Goal: Task Accomplishment & Management: Manage account settings

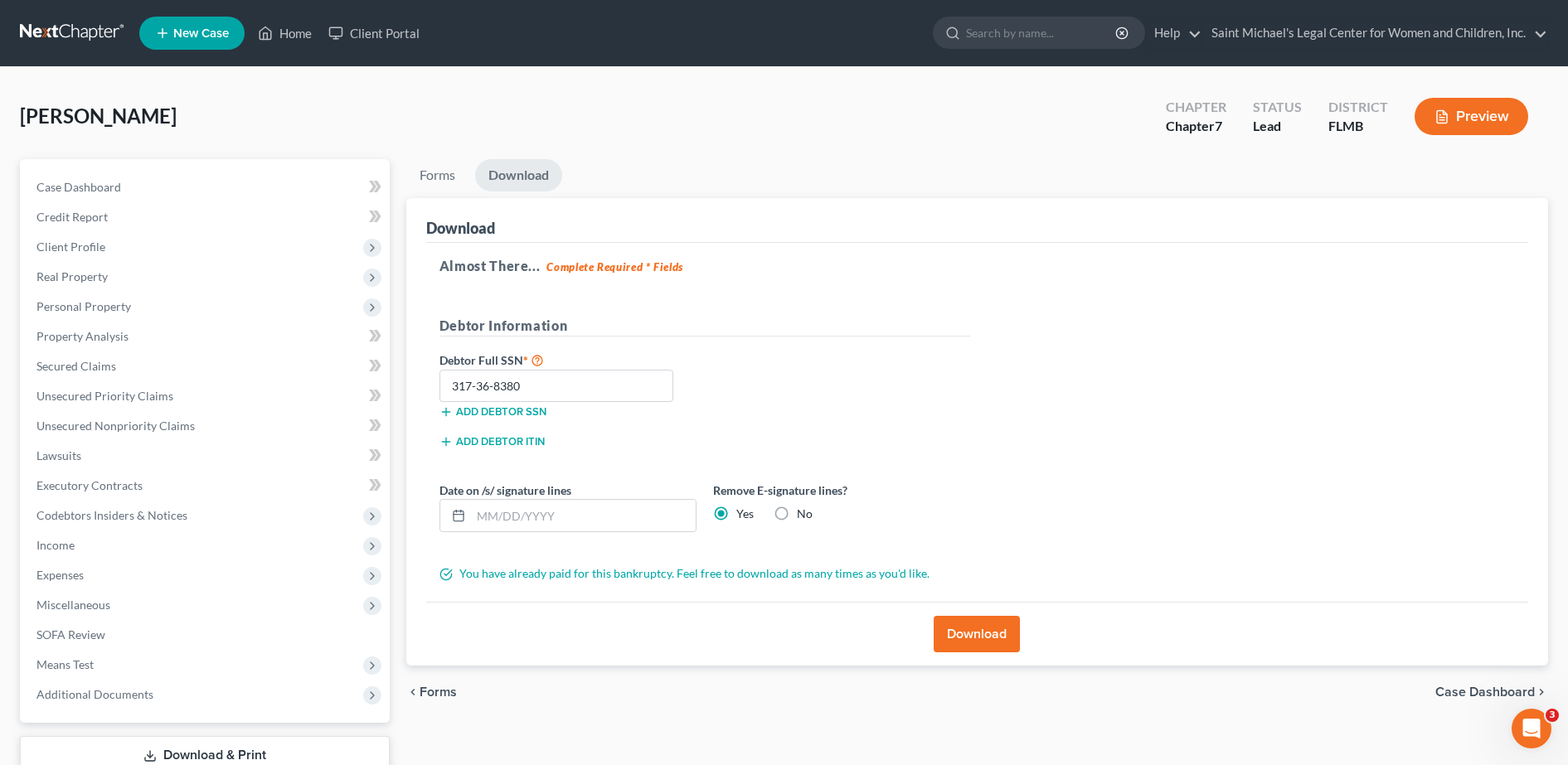
click at [1528, 49] on ul "New Case Home Client Portal - No Result - See all results Or Press Enter... Hel…" at bounding box center [843, 33] width 1409 height 43
click at [1531, 45] on link "Saint Michael's Legal Center for Women and Children, Inc." at bounding box center [1375, 33] width 344 height 30
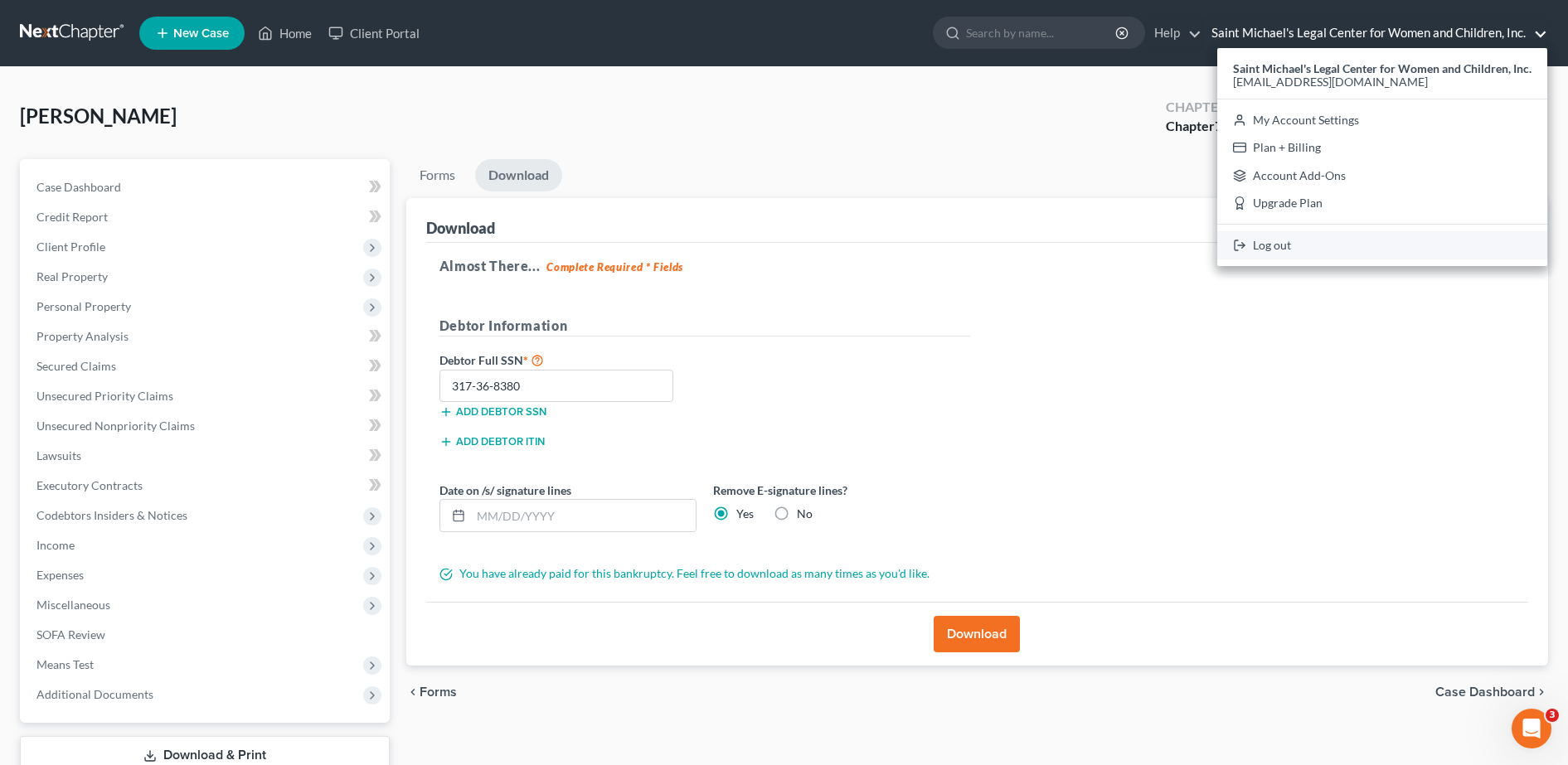
click at [1299, 238] on link "Log out" at bounding box center [1382, 245] width 330 height 28
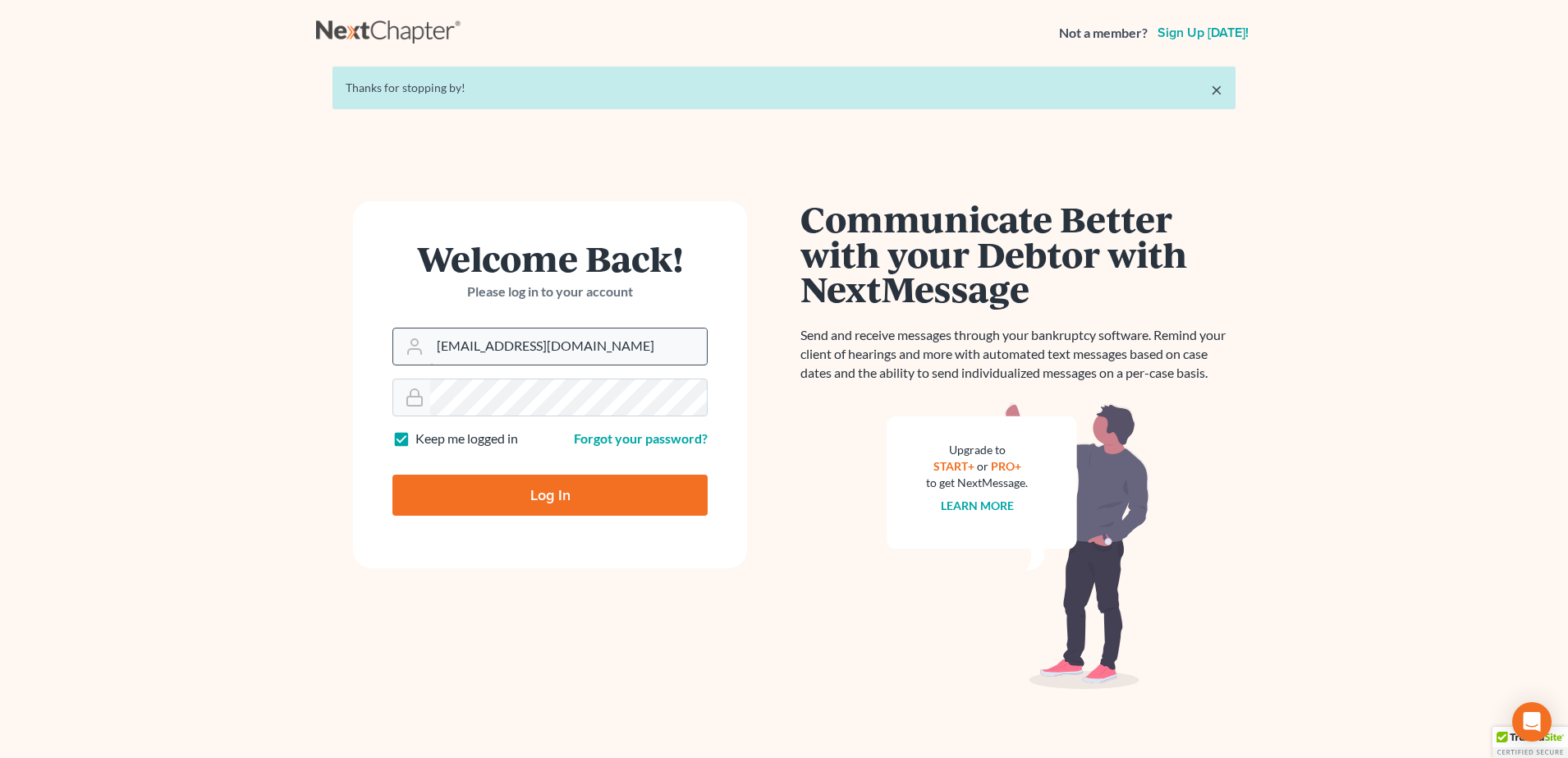
click at [520, 351] on input "[EMAIL_ADDRESS][DOMAIN_NAME]" at bounding box center [568, 347] width 277 height 36
type input "[PERSON_NAME][EMAIL_ADDRESS][DOMAIN_NAME]"
click at [537, 500] on input "Log In" at bounding box center [549, 495] width 315 height 41
type input "Thinking..."
